Goal: Task Accomplishment & Management: Manage account settings

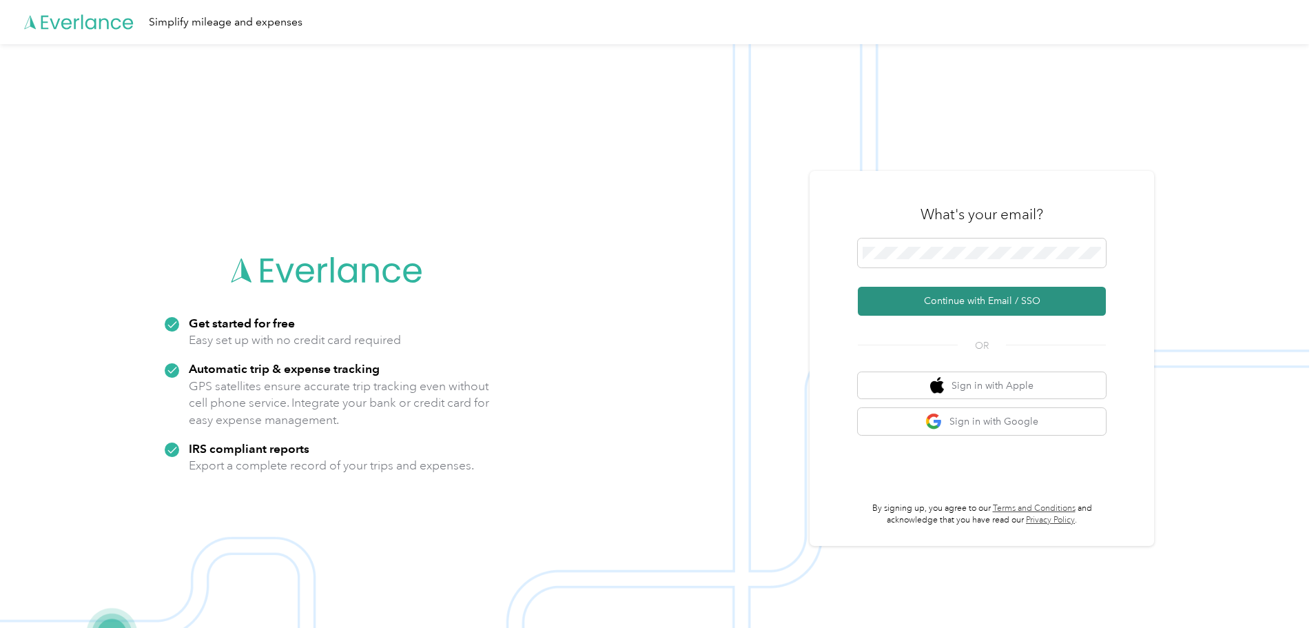
click at [935, 303] on button "Continue with Email / SSO" at bounding box center [982, 301] width 248 height 29
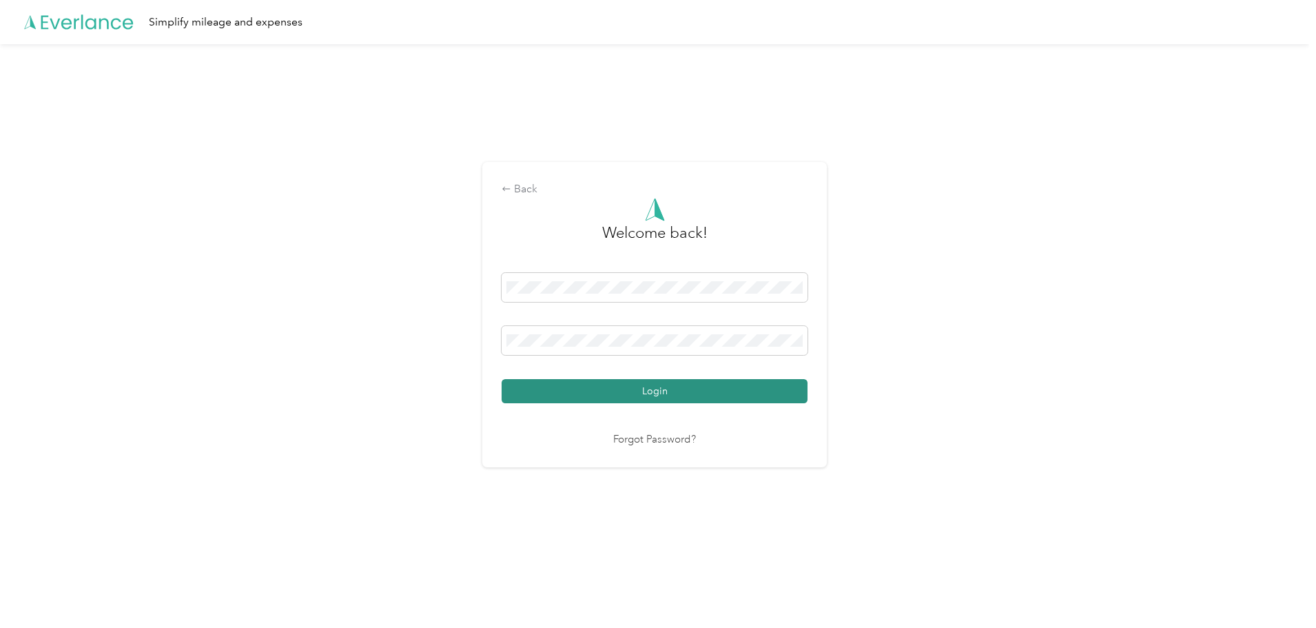
click at [685, 394] on button "Login" at bounding box center [655, 391] width 306 height 24
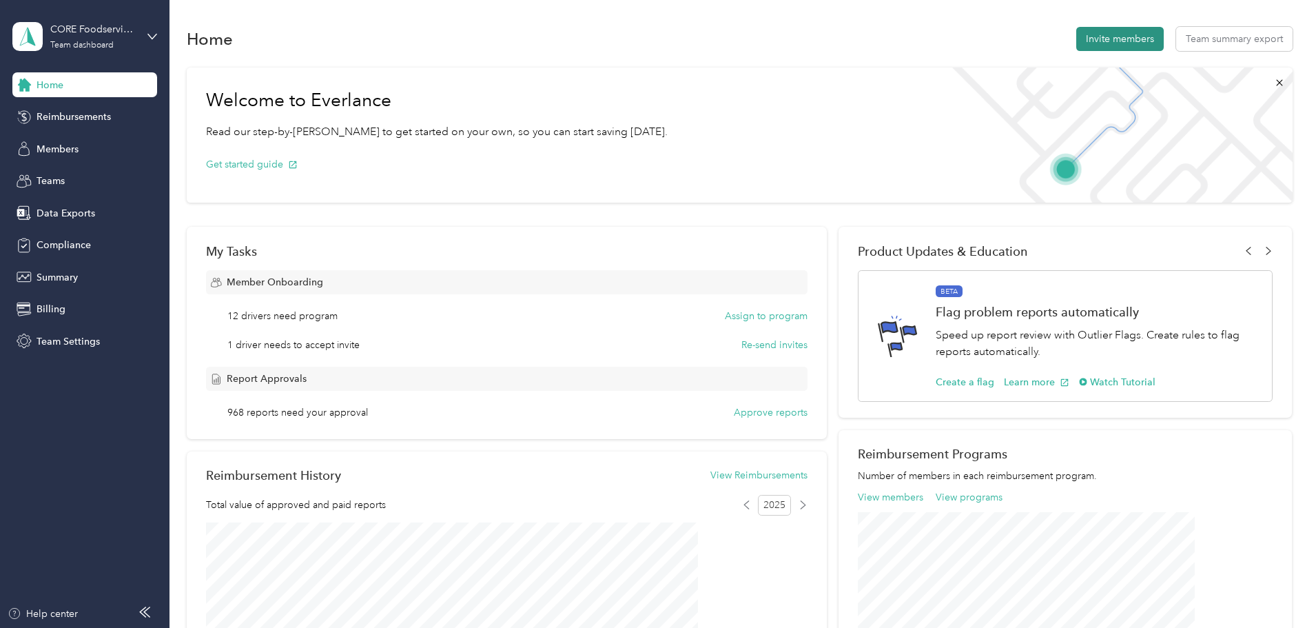
click at [1076, 39] on button "Invite members" at bounding box center [1120, 39] width 88 height 24
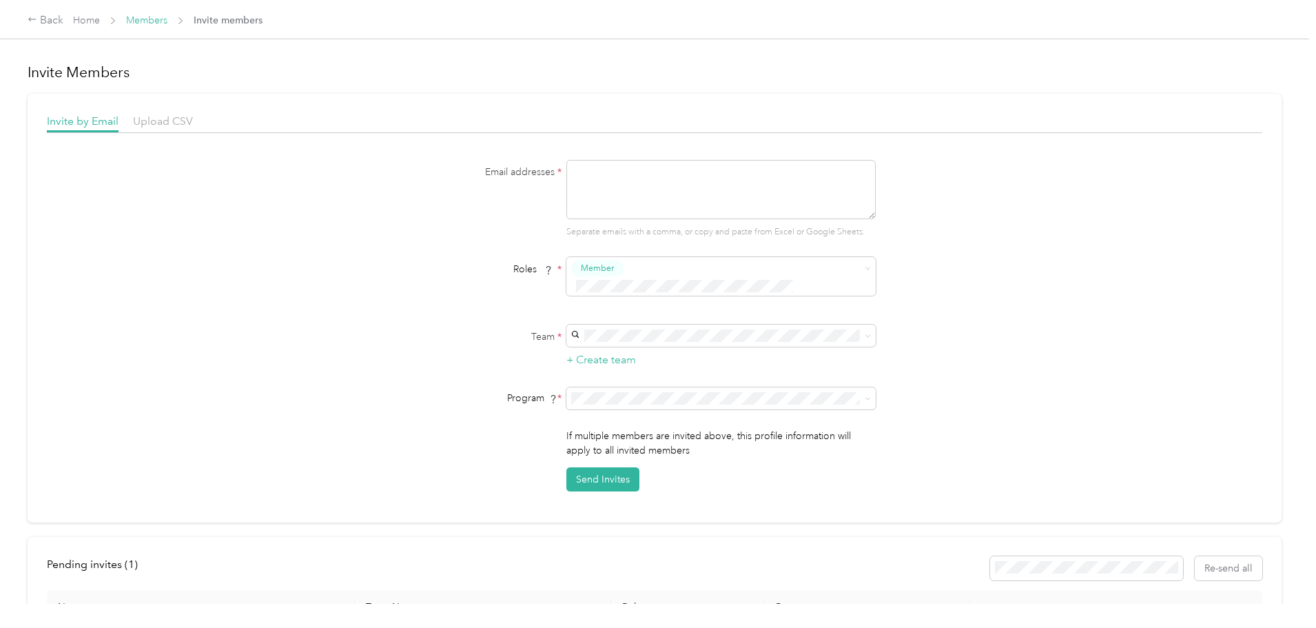
click at [167, 19] on link "Members" at bounding box center [146, 20] width 41 height 12
